Goal: Task Accomplishment & Management: Complete application form

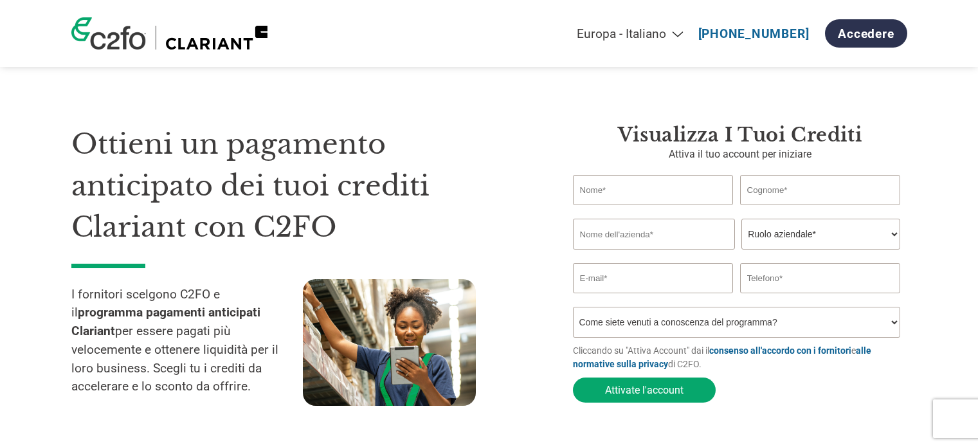
select select "it-IT"
click at [646, 192] on input "text" at bounding box center [653, 190] width 161 height 30
click at [730, 154] on p "Attiva il tuo account per iniziare" at bounding box center [740, 154] width 334 height 15
click at [698, 174] on div "Visualizza i tuoi crediti Attiva il tuo account per iniziare Invalid first name…" at bounding box center [740, 266] width 334 height 286
click at [691, 189] on input "text" at bounding box center [653, 190] width 161 height 30
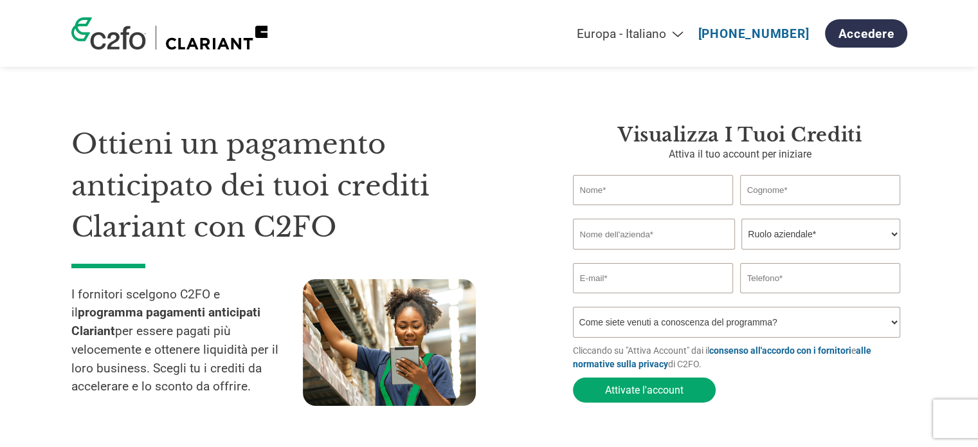
type input "VALTER"
type input "CORSI"
type input "Carp snc."
type input "3332588418"
click at [826, 241] on select "Ruolo aziendale* CFO Controllore finanziario Gestore crediti Direttore finanzia…" at bounding box center [821, 234] width 159 height 31
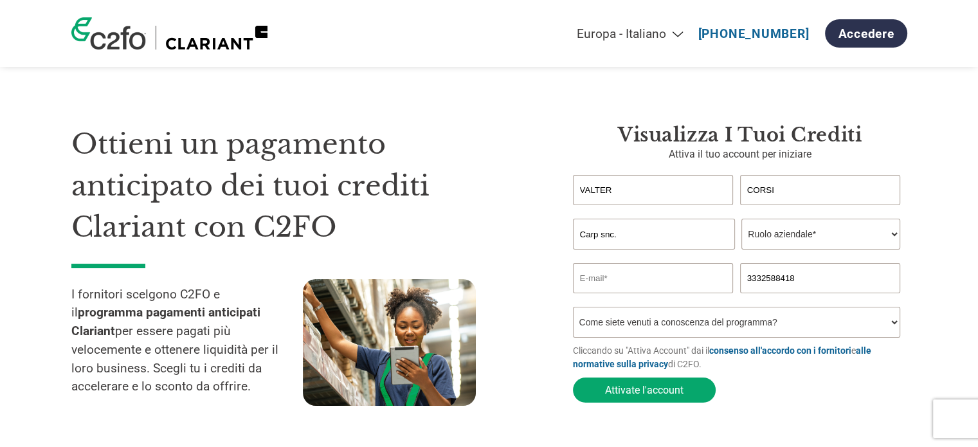
select select "OWNER_FOUNDER"
click at [742, 219] on select "Ruolo aziendale* CFO Controllore finanziario Gestore crediti Direttore finanzia…" at bounding box center [821, 234] width 159 height 31
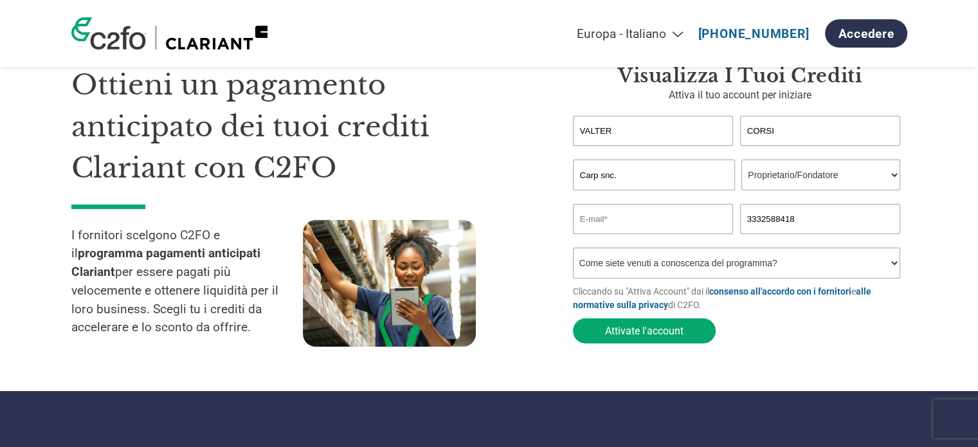
scroll to position [64, 0]
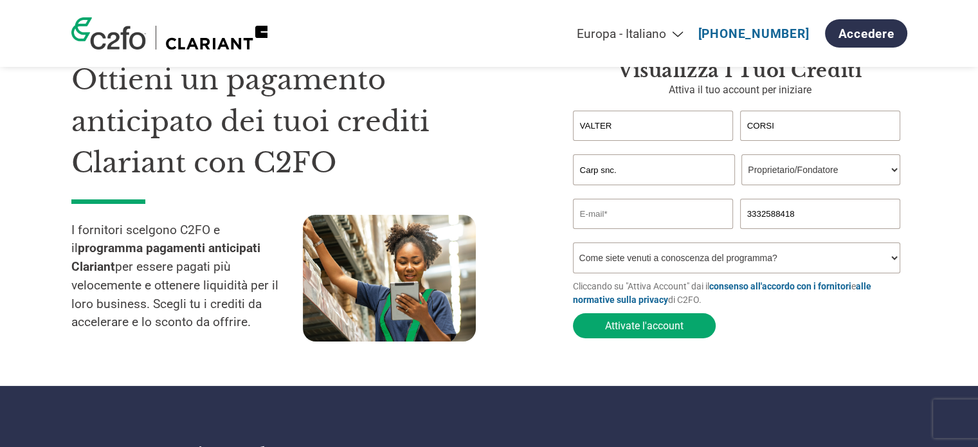
click at [709, 218] on input "email" at bounding box center [653, 214] width 161 height 30
click at [664, 256] on select "Come siete venuti a conoscenza del programma? Abbiamo ricevuto una lettera Tram…" at bounding box center [737, 257] width 328 height 31
select select "Email"
click at [573, 245] on select "Come siete venuti a conoscenza del programma? Abbiamo ricevuto una lettera Tram…" at bounding box center [737, 257] width 328 height 31
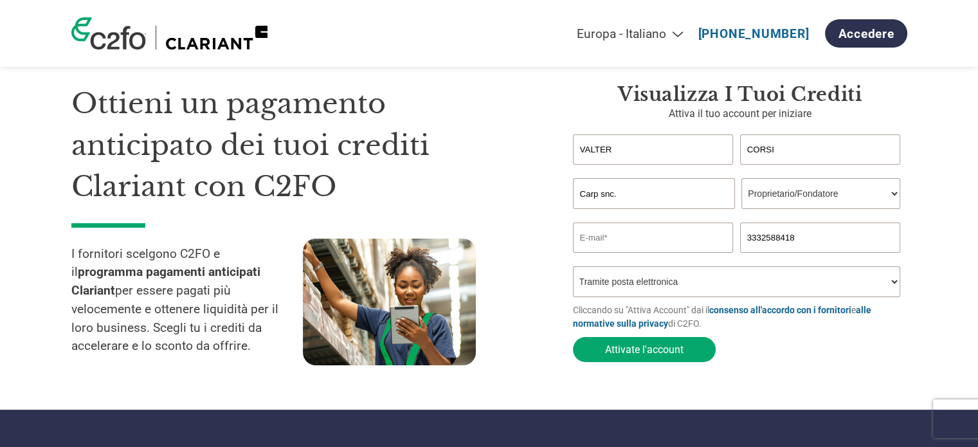
scroll to position [0, 0]
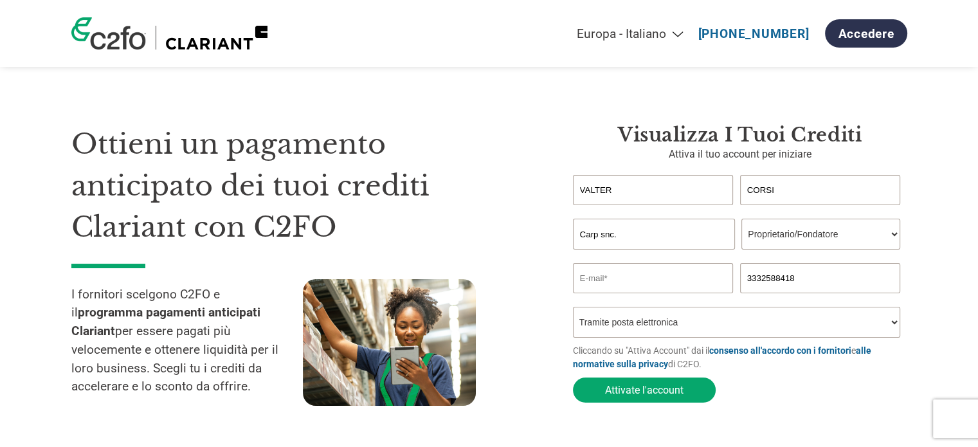
click at [612, 286] on input "email" at bounding box center [653, 278] width 161 height 30
type input "C"
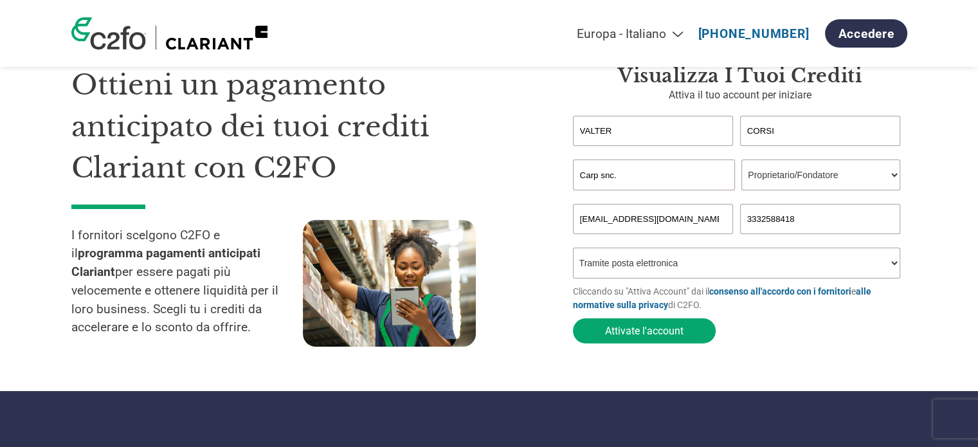
scroll to position [64, 0]
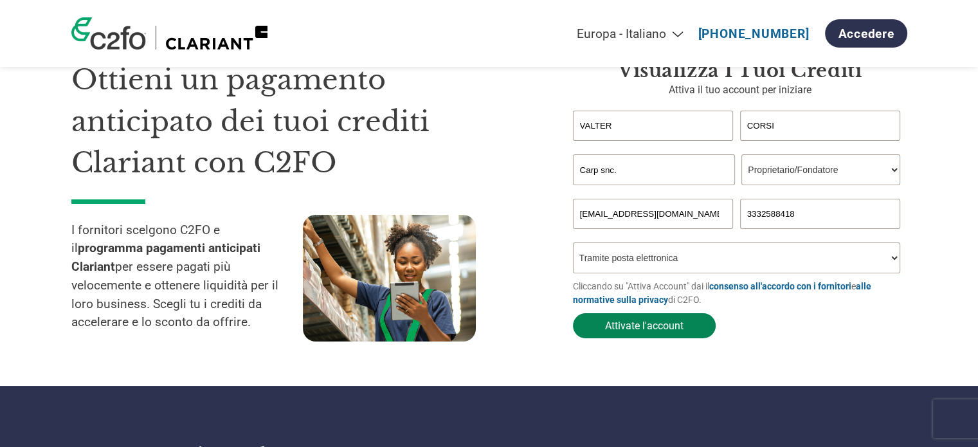
type input "[EMAIL_ADDRESS][DOMAIN_NAME]"
click at [682, 336] on button "Attivate l'account" at bounding box center [644, 325] width 143 height 25
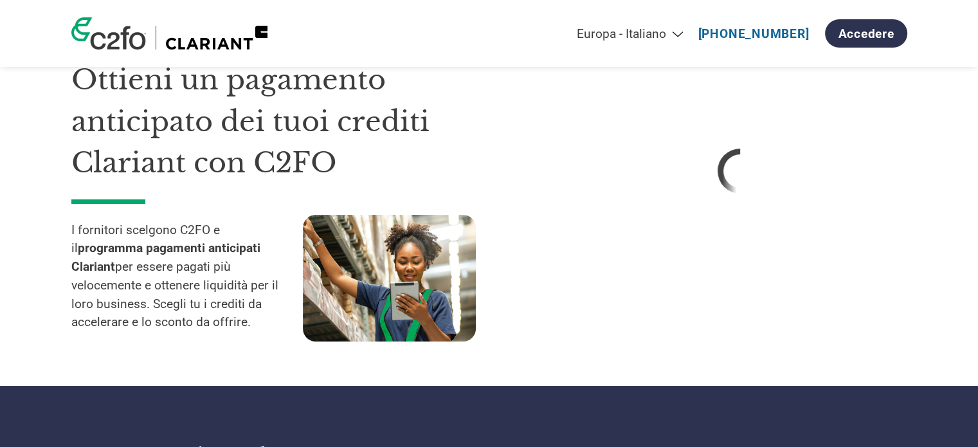
select select "it-IT"
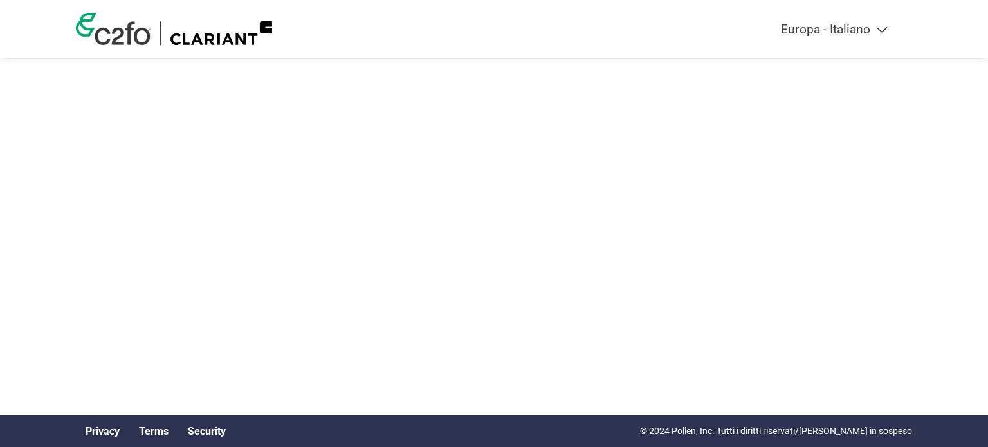
select select "it-IT"
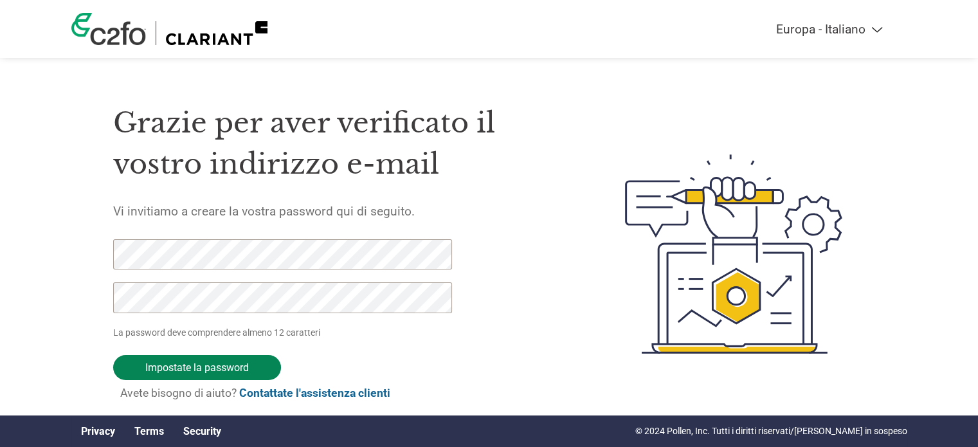
click at [219, 365] on input "Impostate la password" at bounding box center [197, 367] width 168 height 25
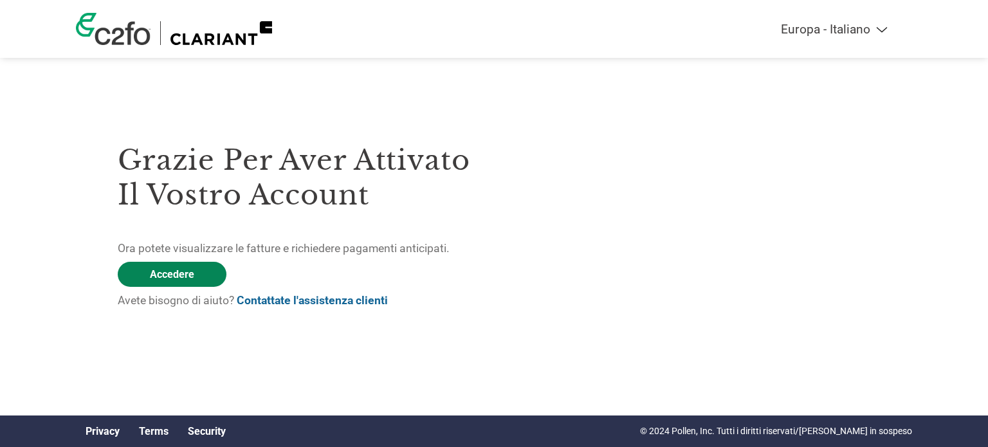
click at [190, 279] on link "Accedere" at bounding box center [172, 274] width 109 height 25
